Goal: Check status: Check status

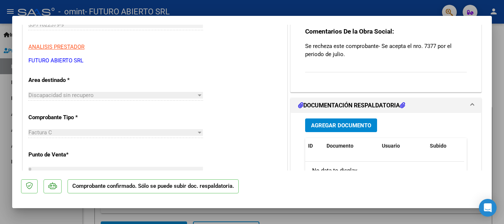
scroll to position [111, 0]
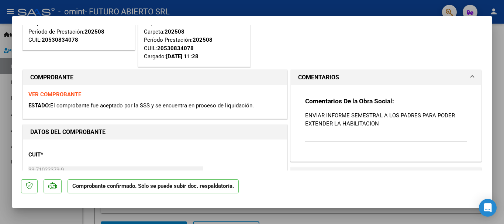
scroll to position [111, 0]
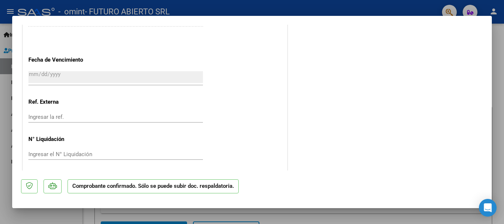
scroll to position [417, 0]
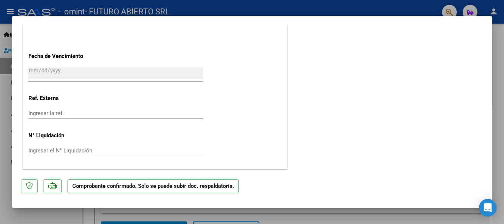
click at [4, 113] on div at bounding box center [252, 112] width 504 height 224
type input "$ 0,00"
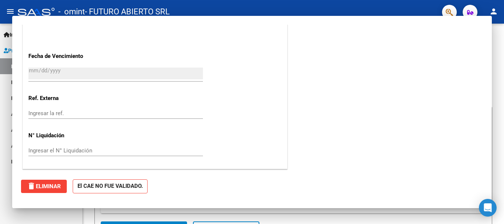
scroll to position [0, 0]
